Goal: Information Seeking & Learning: Understand process/instructions

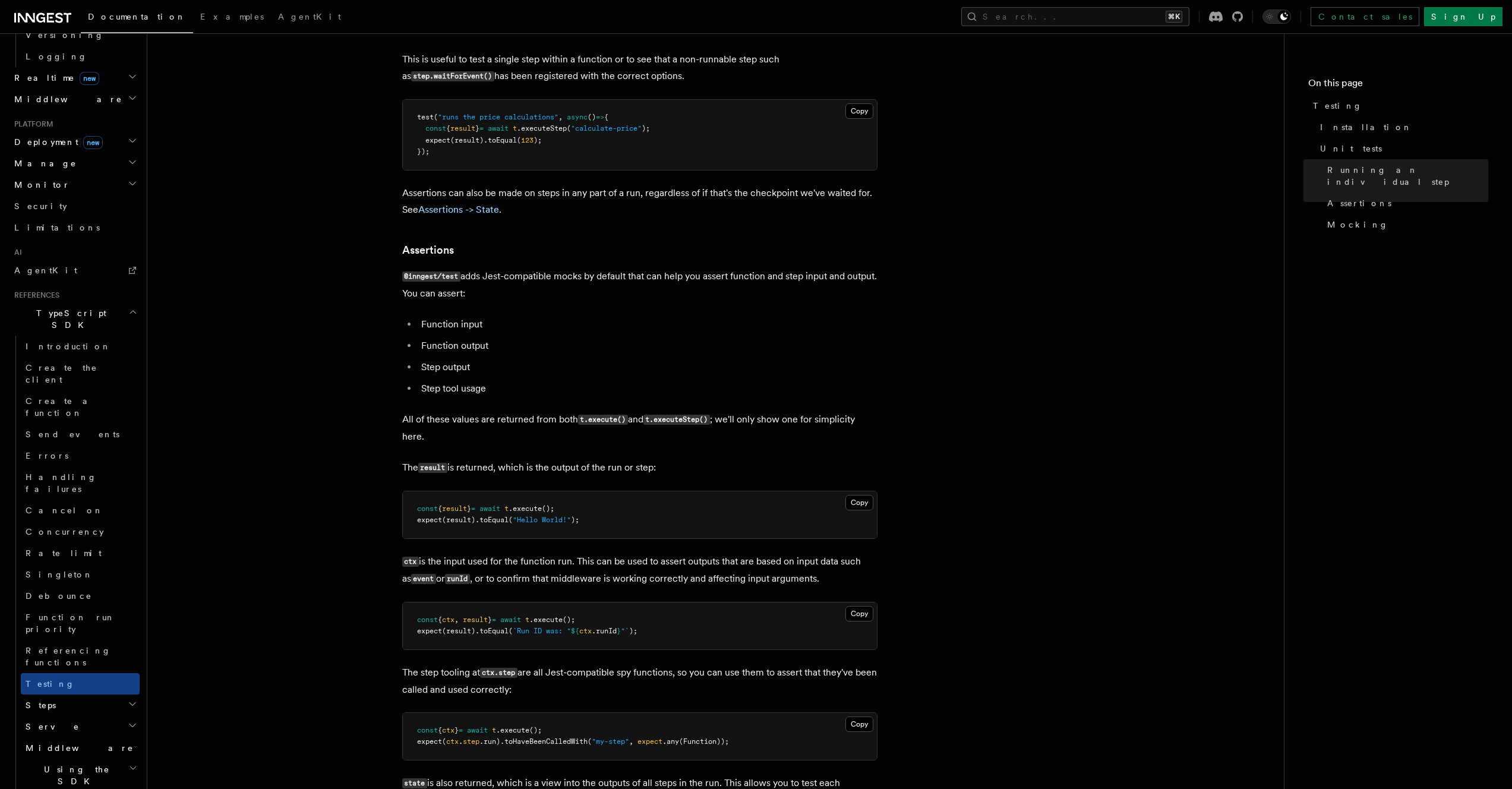
scroll to position [1236, 0]
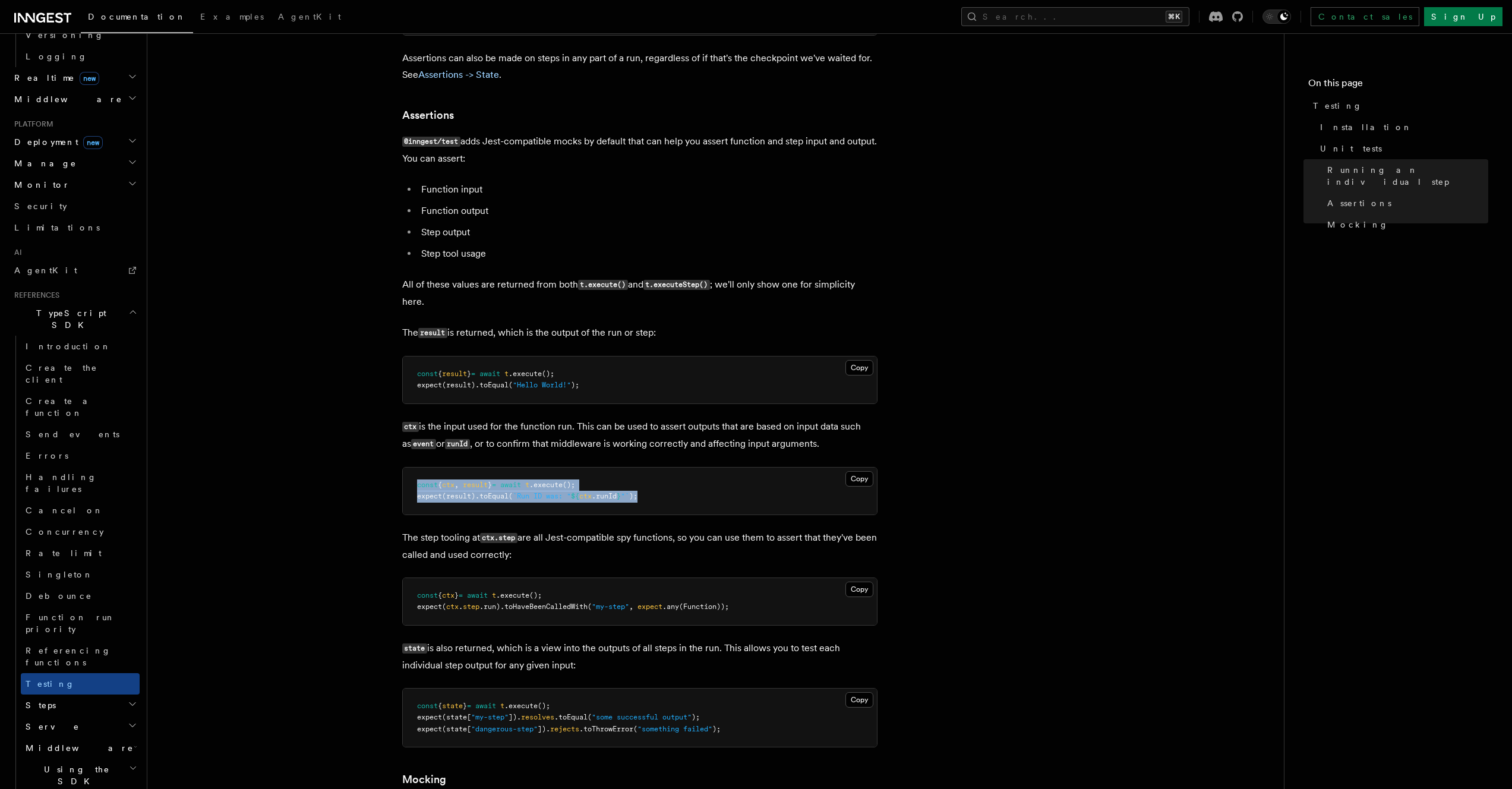
drag, startPoint x: 701, startPoint y: 501, endPoint x: 704, endPoint y: 482, distance: 19.2
click at [704, 483] on pre "const { ctx , result } = await t .execute (); expect (result) .toEqual ( `Run I…" at bounding box center [639, 491] width 474 height 47
drag, startPoint x: 704, startPoint y: 482, endPoint x: 720, endPoint y: 522, distance: 43.1
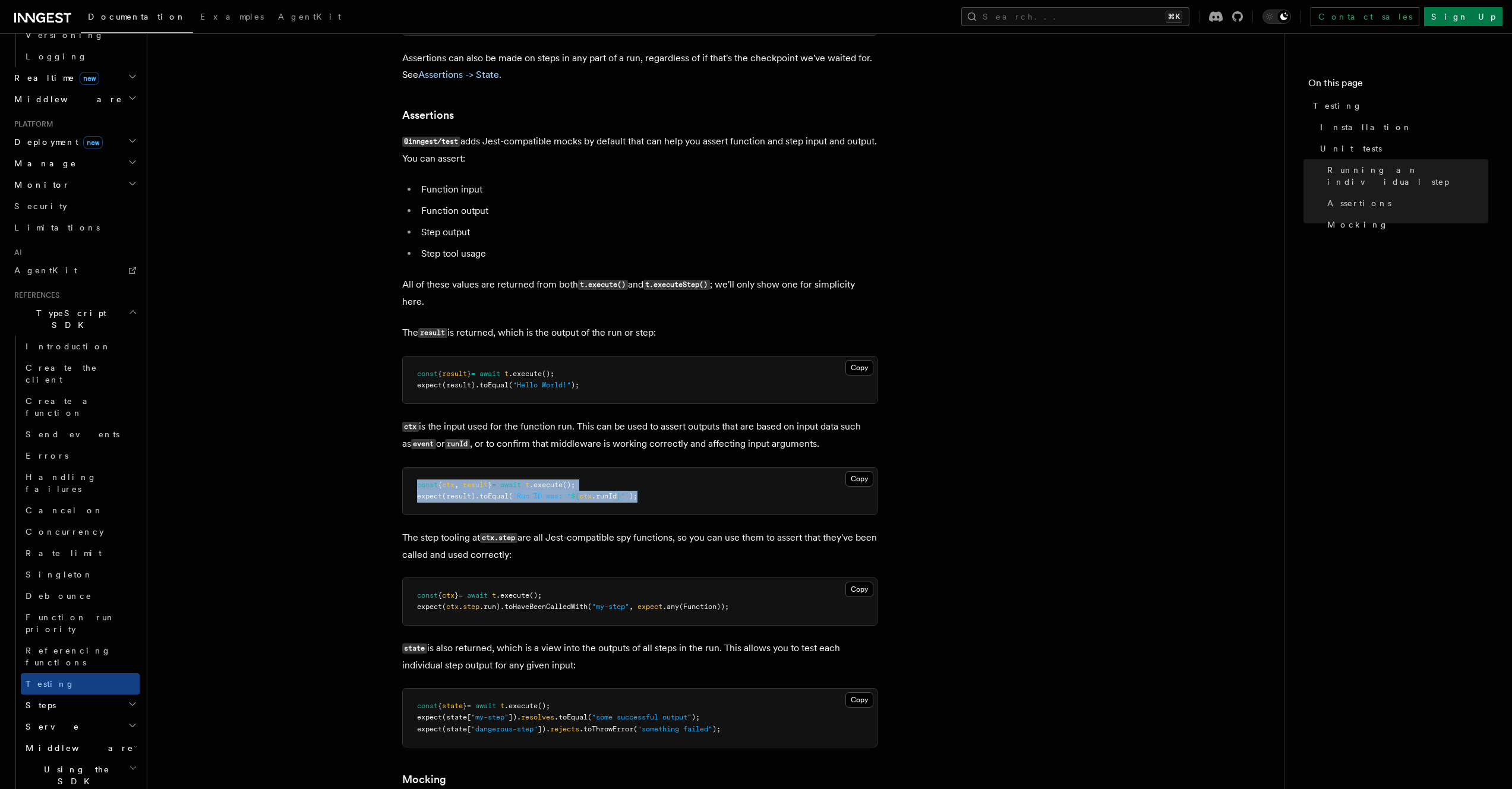
drag, startPoint x: 719, startPoint y: 460, endPoint x: 720, endPoint y: 450, distance: 10.0
click at [714, 477] on pre "const { ctx , result } = await t .execute (); expect (result) .toEqual ( `Run I…" at bounding box center [639, 491] width 474 height 47
drag, startPoint x: 714, startPoint y: 479, endPoint x: 717, endPoint y: 500, distance: 21.2
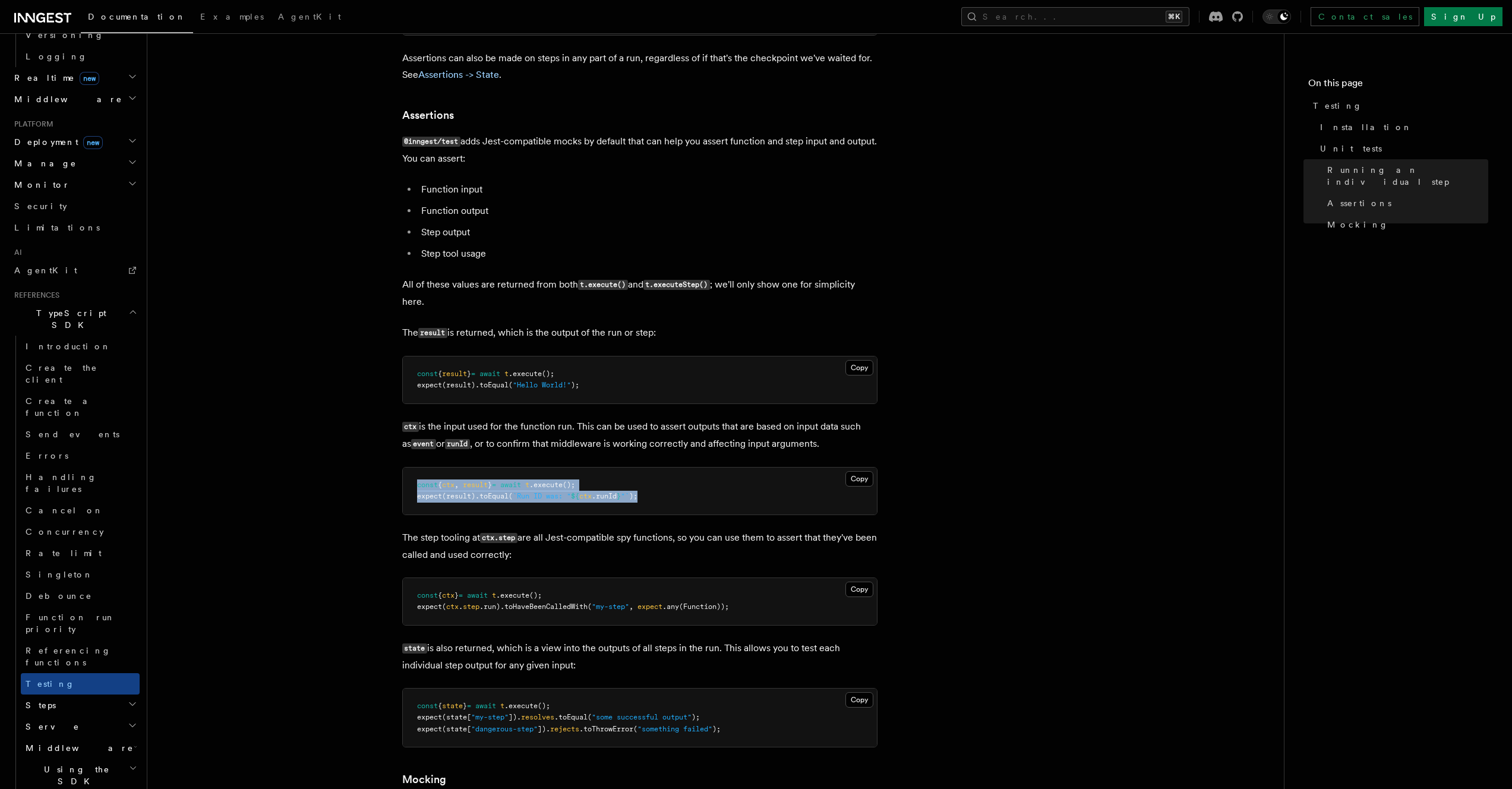
click at [717, 500] on pre "const { ctx , result } = await t .execute (); expect (result) .toEqual ( `Run I…" at bounding box center [639, 491] width 474 height 47
drag, startPoint x: 714, startPoint y: 501, endPoint x: 703, endPoint y: 478, distance: 25.5
click at [708, 484] on pre "const { ctx , result } = await t .execute (); expect (result) .toEqual ( `Run I…" at bounding box center [639, 491] width 474 height 47
drag, startPoint x: 701, startPoint y: 482, endPoint x: 694, endPoint y: 504, distance: 23.1
click at [694, 504] on pre "const { ctx , result } = await t .execute (); expect (result) .toEqual ( `Run I…" at bounding box center [639, 491] width 474 height 47
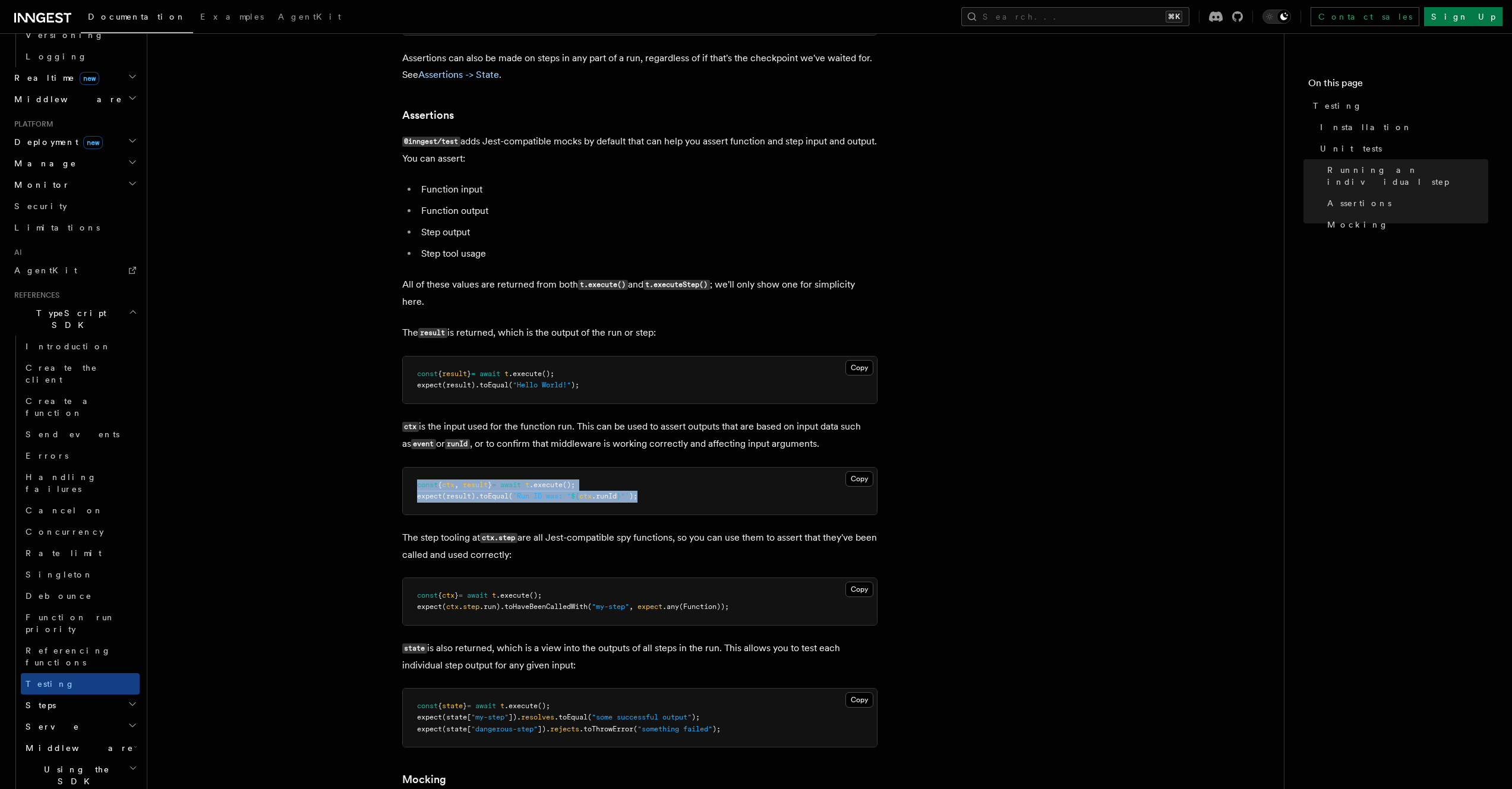
click at [693, 505] on pre "const { ctx , result } = await t .execute (); expect (result) .toEqual ( `Run I…" at bounding box center [639, 491] width 474 height 47
